Goal: Task Accomplishment & Management: Manage account settings

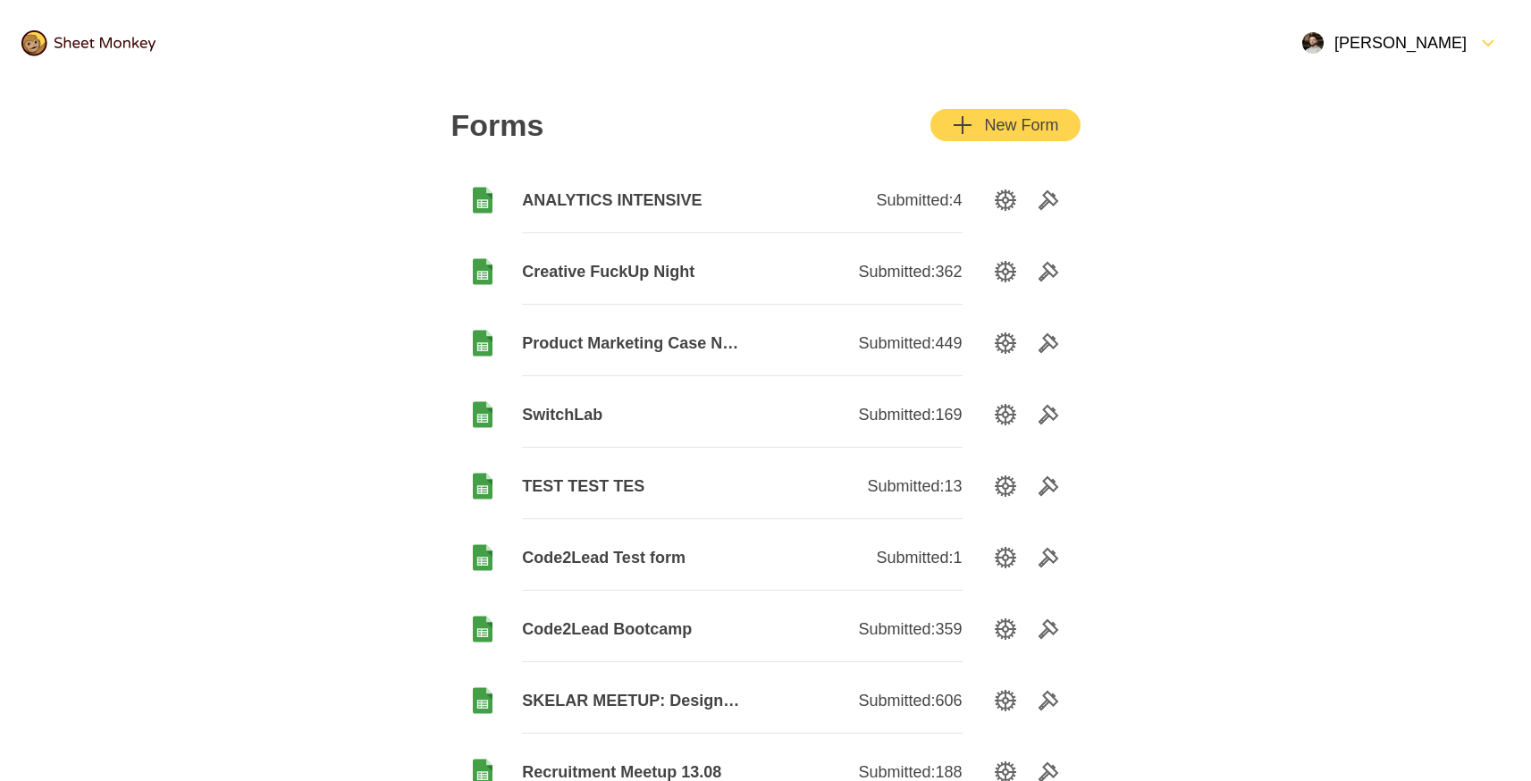
click at [1474, 42] on div "Open Menu" at bounding box center [1472, 42] width 11 height 21
click at [1403, 82] on div "Subscription" at bounding box center [1422, 83] width 176 height 39
click at [1454, 45] on div "[PERSON_NAME]" at bounding box center [1384, 42] width 164 height 21
click at [1395, 83] on div "Subscription" at bounding box center [1422, 83] width 176 height 39
click at [1403, 47] on div "[PERSON_NAME]" at bounding box center [1384, 42] width 164 height 21
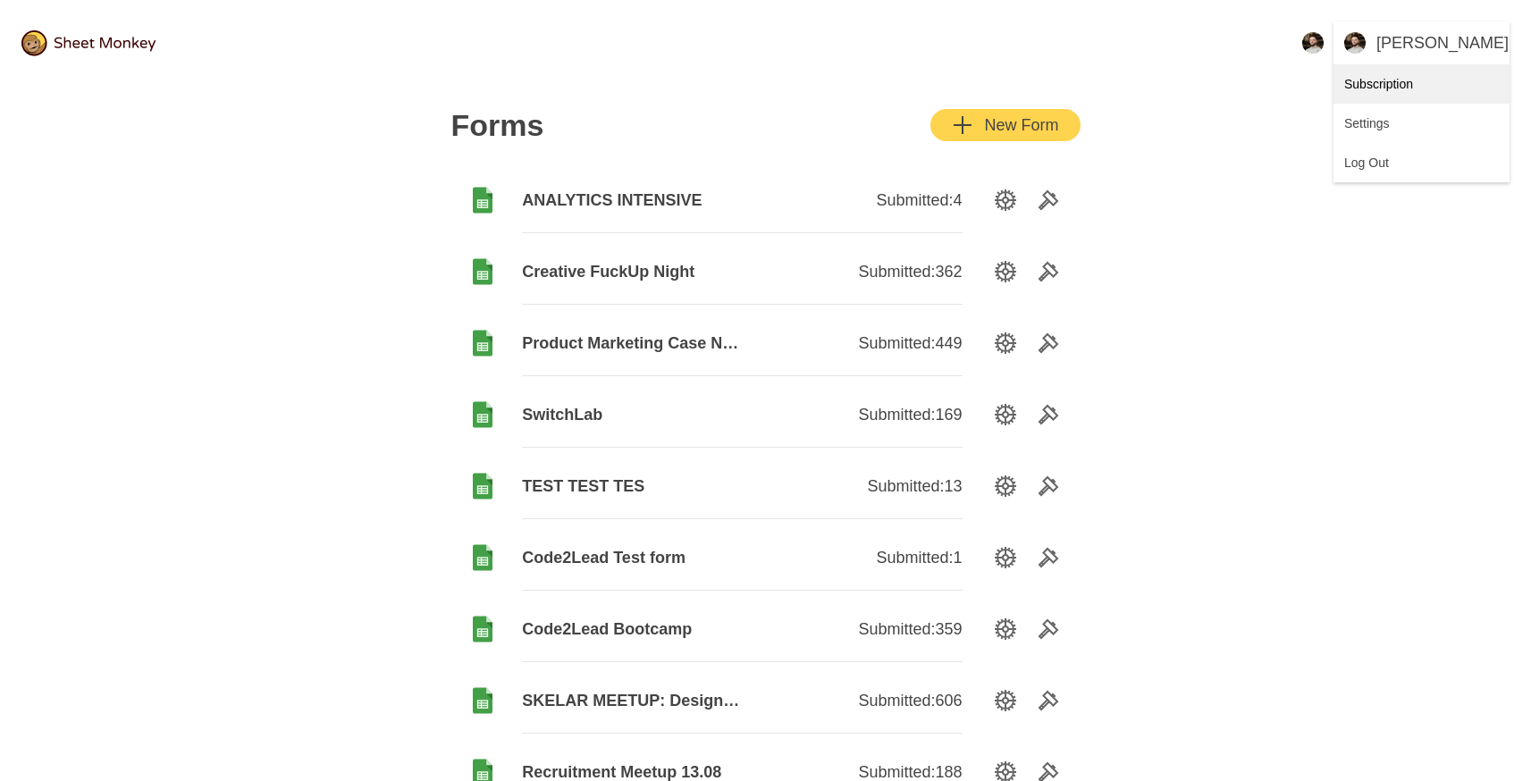
click at [1371, 86] on div "Subscription" at bounding box center [1422, 83] width 176 height 39
